Goal: Find specific page/section: Find specific page/section

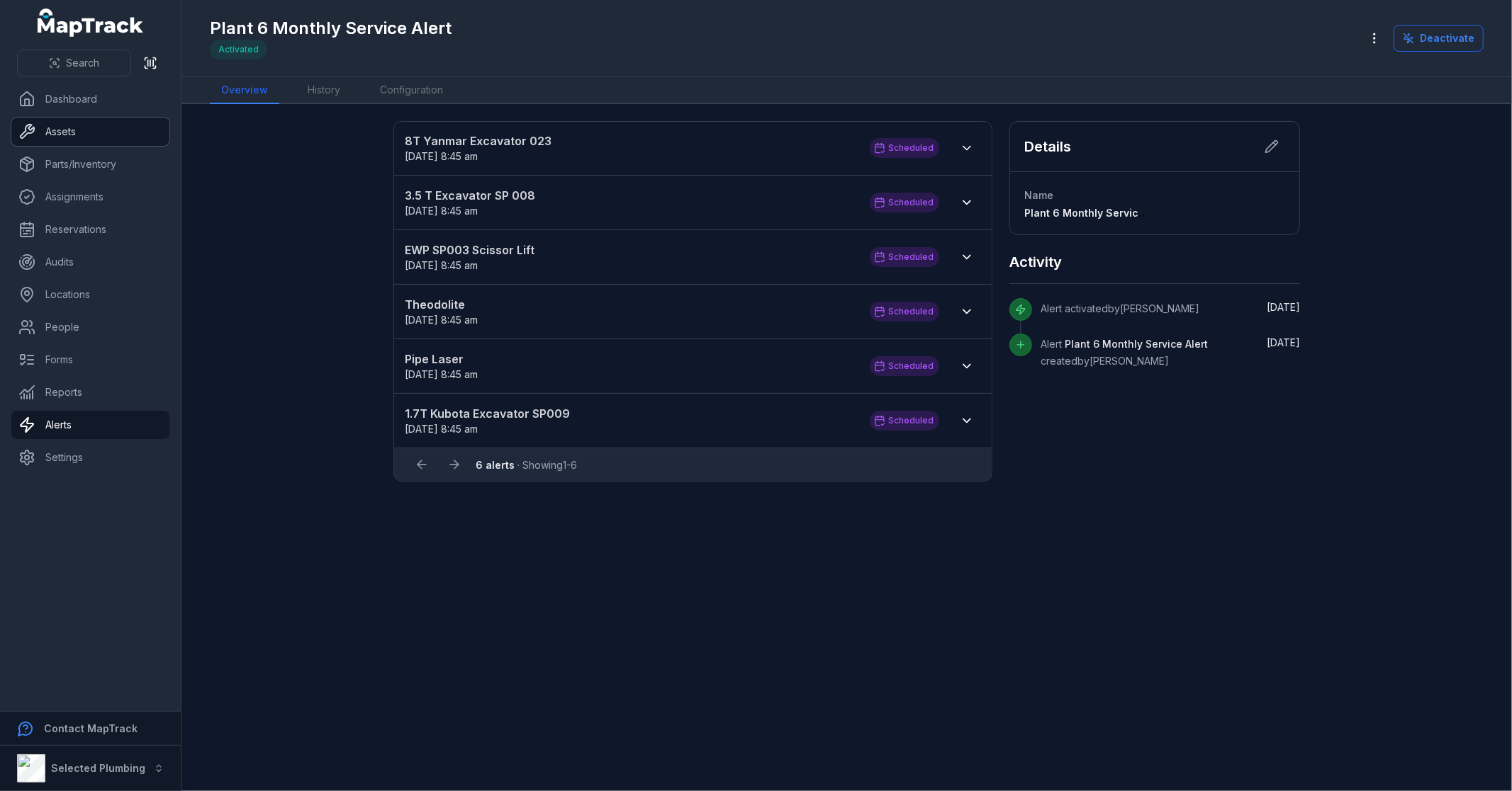
click at [101, 134] on link "Assets" at bounding box center [91, 132] width 158 height 28
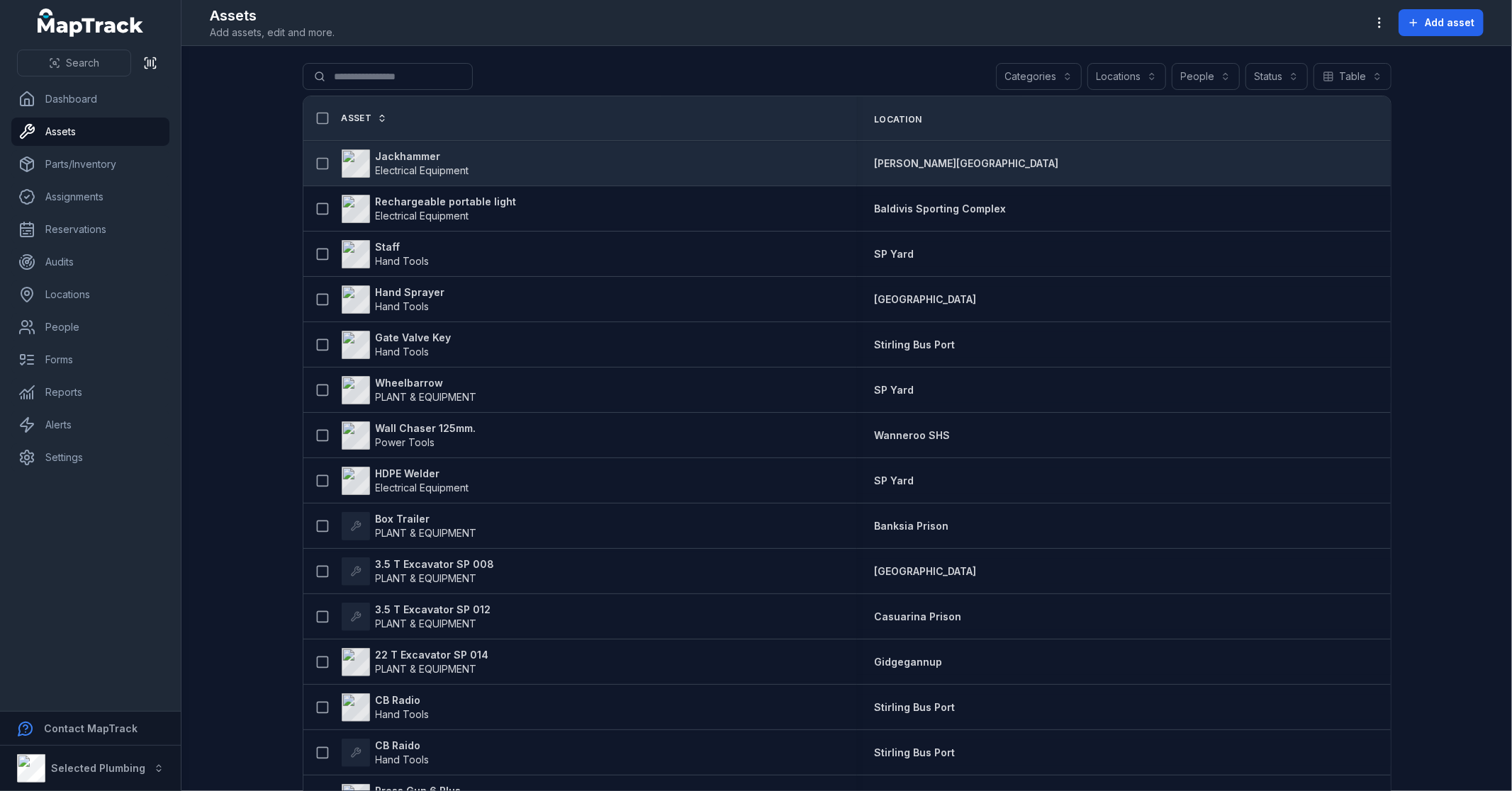
click at [399, 154] on strong "Jackhammer" at bounding box center [422, 156] width 93 height 14
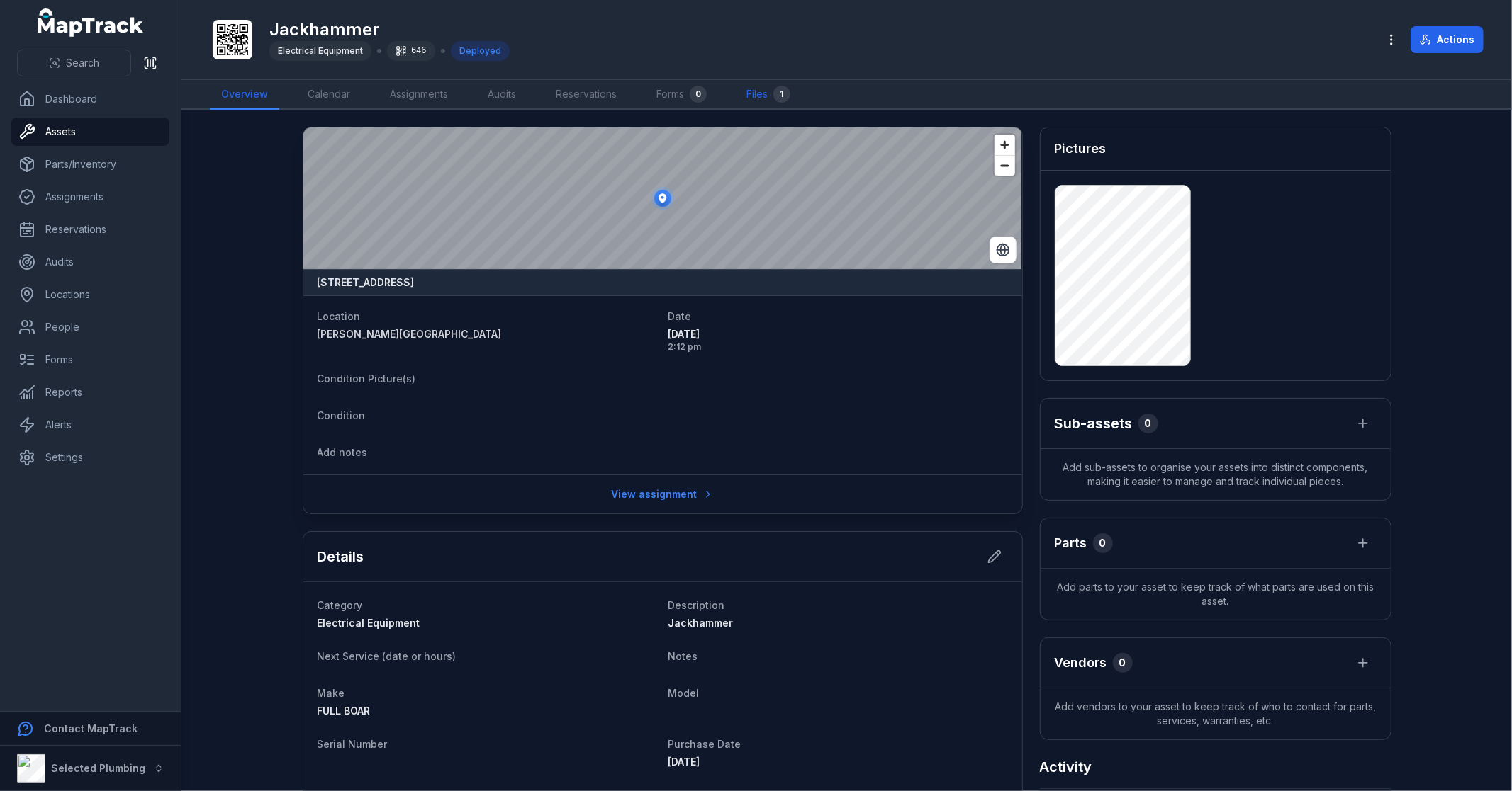
click at [766, 96] on link "Files 1" at bounding box center [768, 95] width 67 height 30
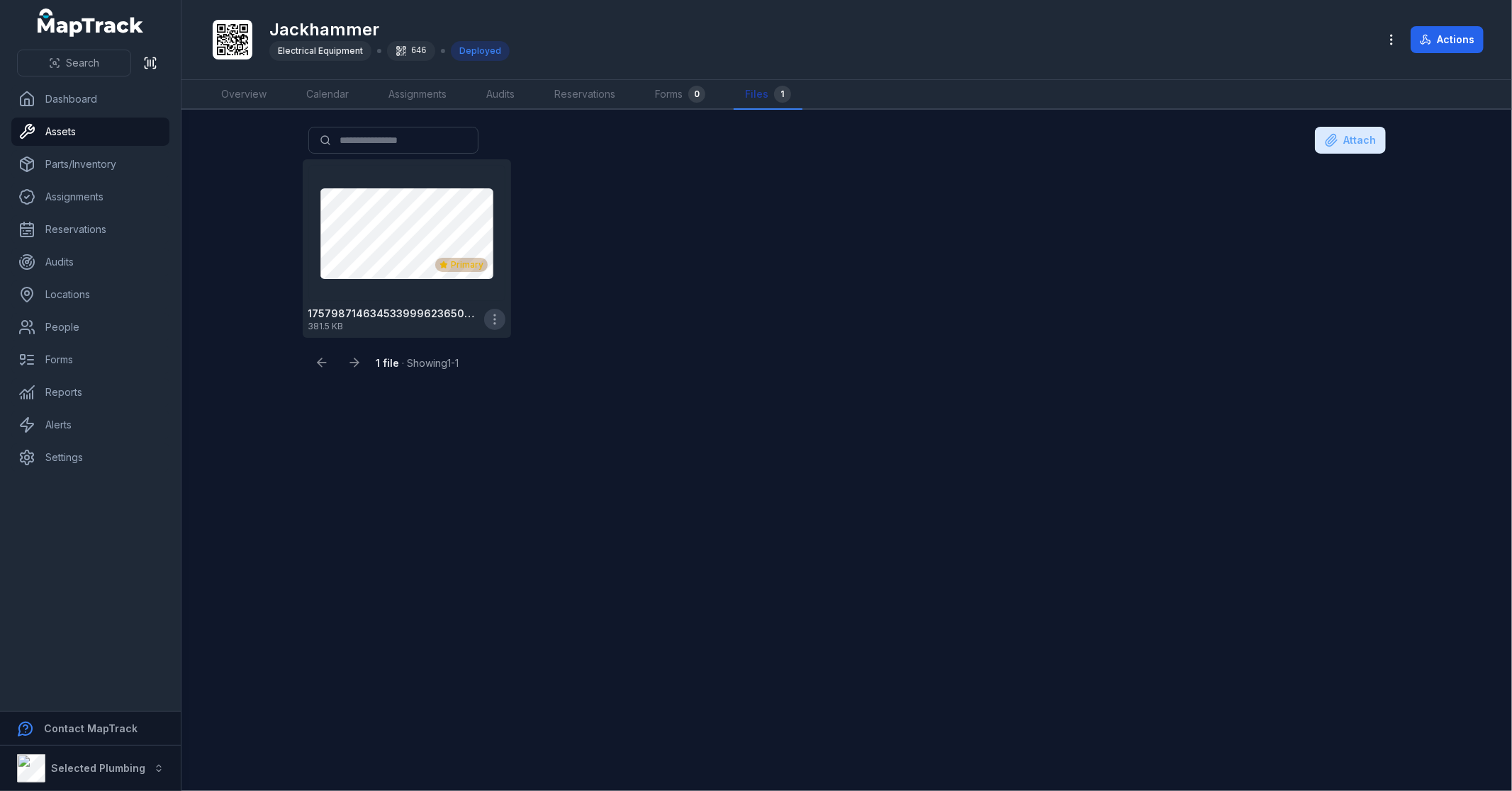
click at [498, 316] on icon "button" at bounding box center [495, 319] width 14 height 14
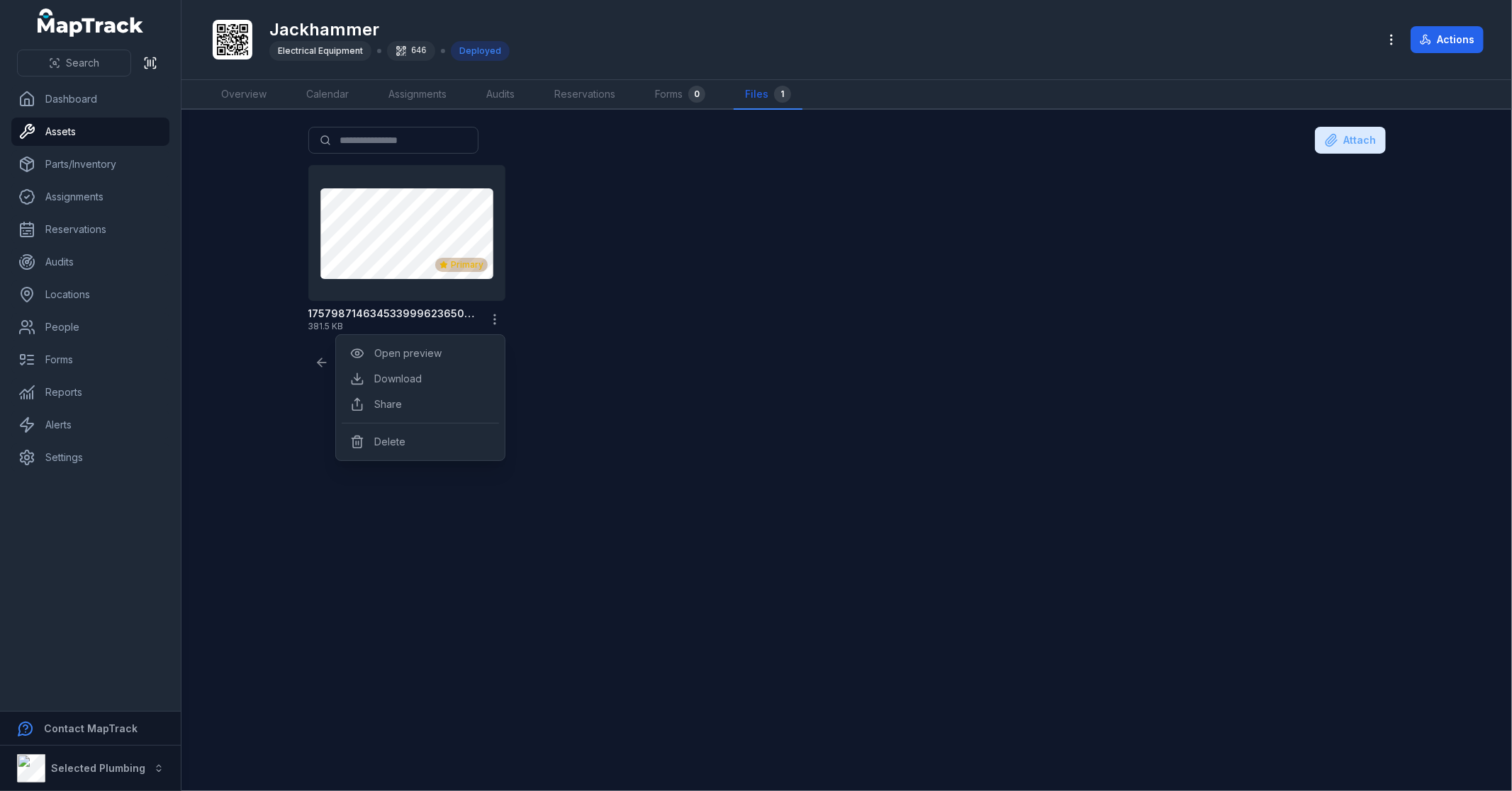
click at [418, 524] on main "Search for files Attach Primary 1757987146345339996236509759824 381.5 KB 1 file…" at bounding box center [847, 450] width 1331 height 681
